Goal: Information Seeking & Learning: Learn about a topic

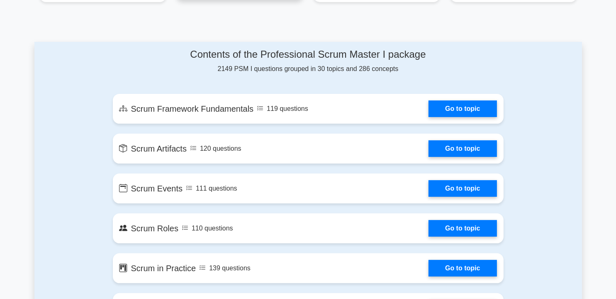
scroll to position [304, 0]
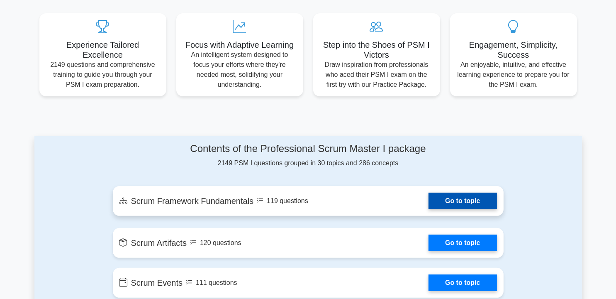
click at [452, 209] on link "Go to topic" at bounding box center [462, 200] width 68 height 17
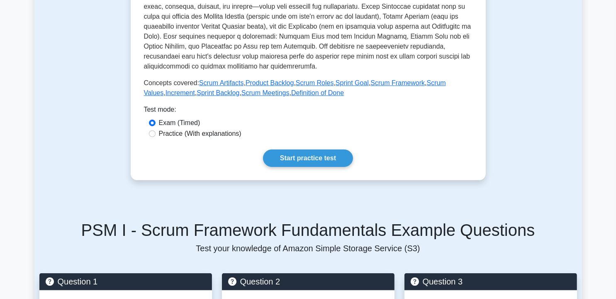
scroll to position [332, 0]
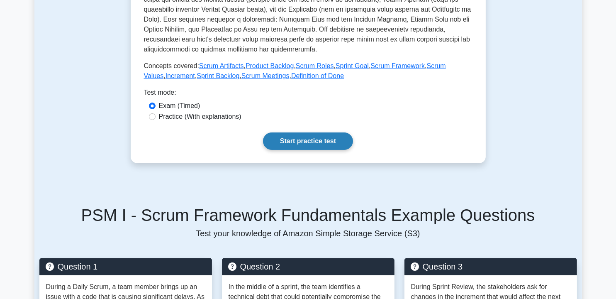
click at [304, 134] on link "Start practice test" at bounding box center [308, 140] width 90 height 17
